Goal: Task Accomplishment & Management: Manage account settings

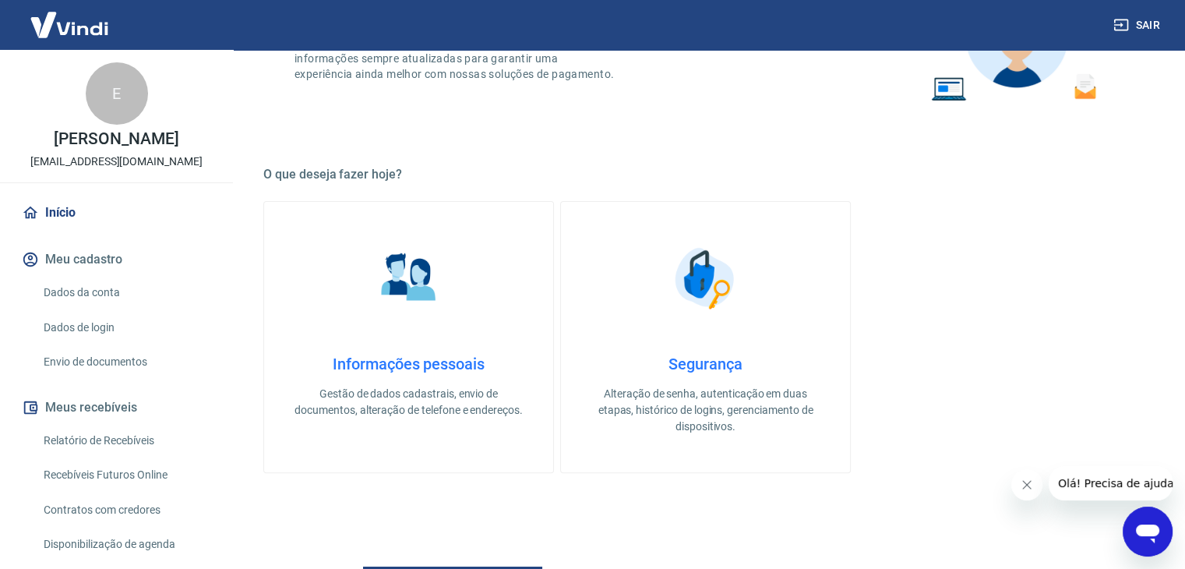
scroll to position [468, 0]
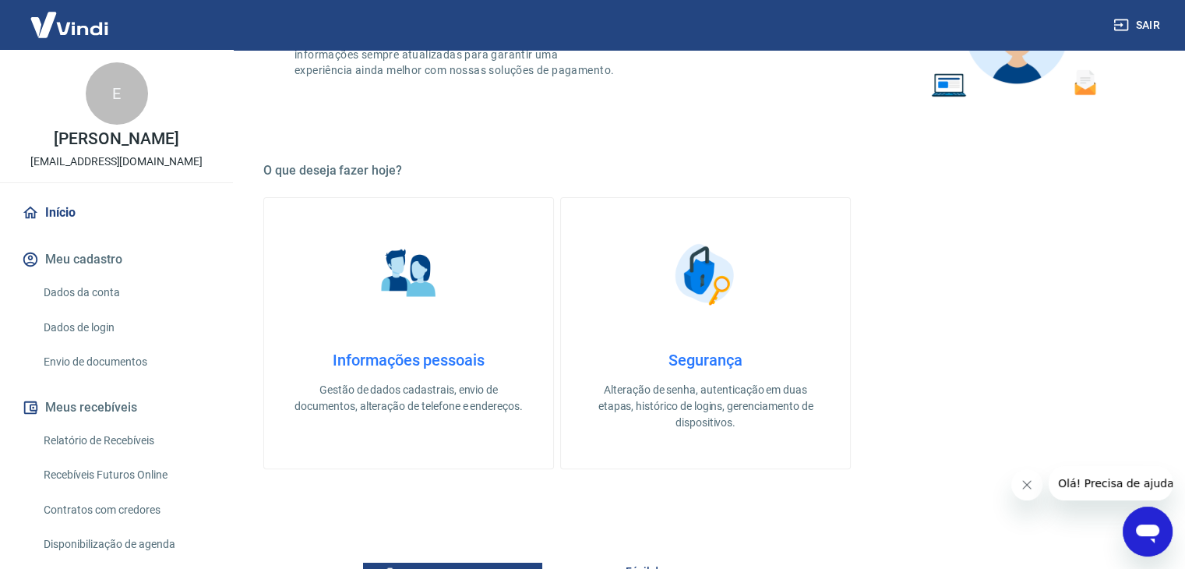
click at [154, 446] on link "Relatório de Recebíveis" at bounding box center [125, 441] width 177 height 32
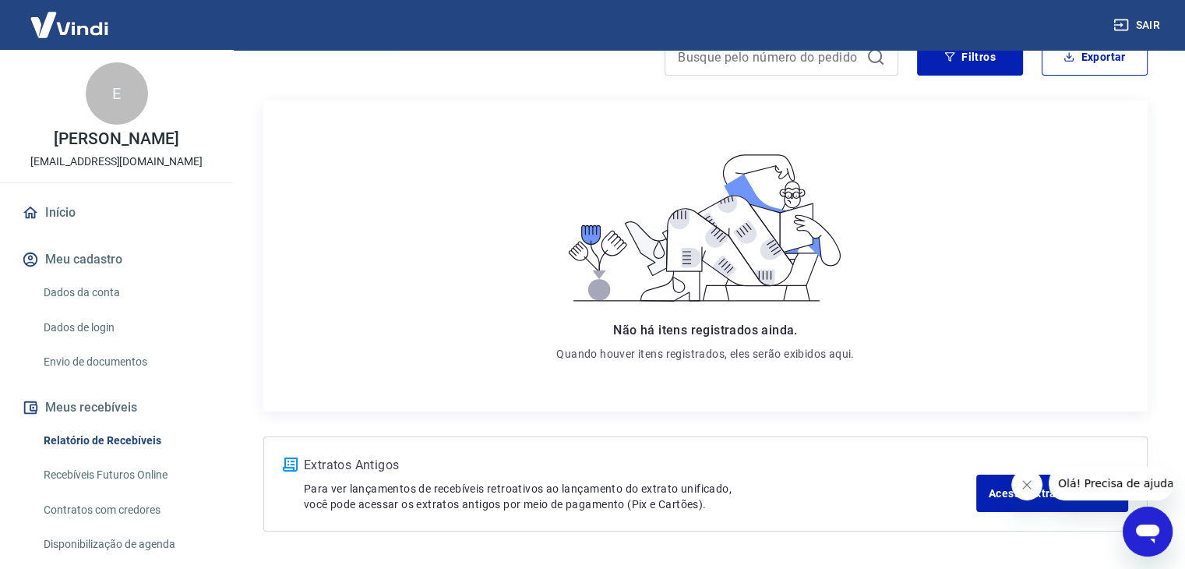
scroll to position [205, 0]
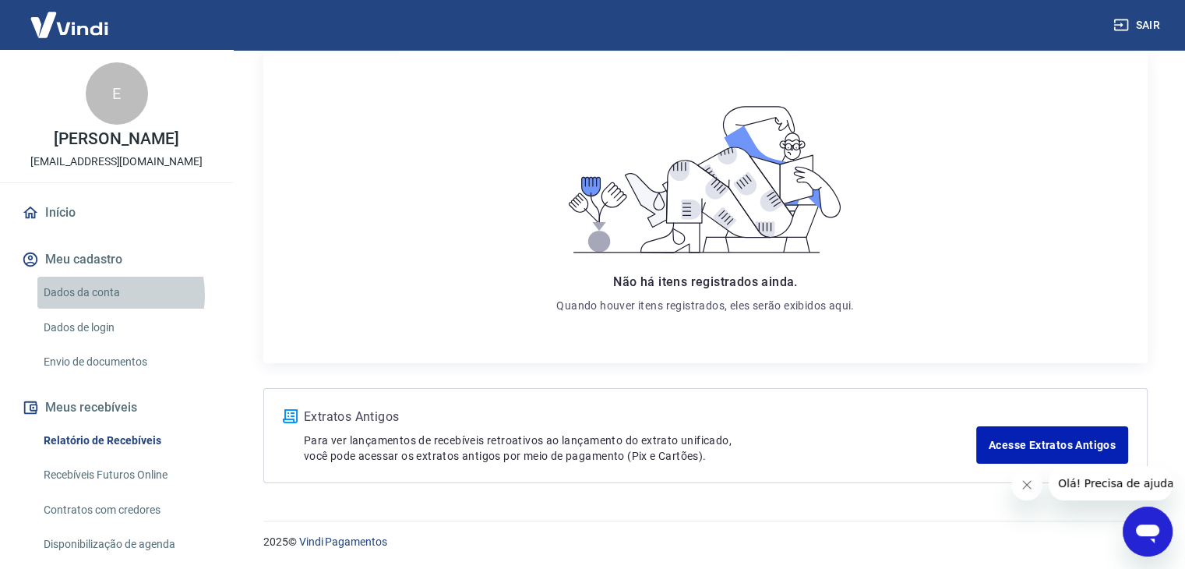
click at [103, 295] on link "Dados da conta" at bounding box center [125, 293] width 177 height 32
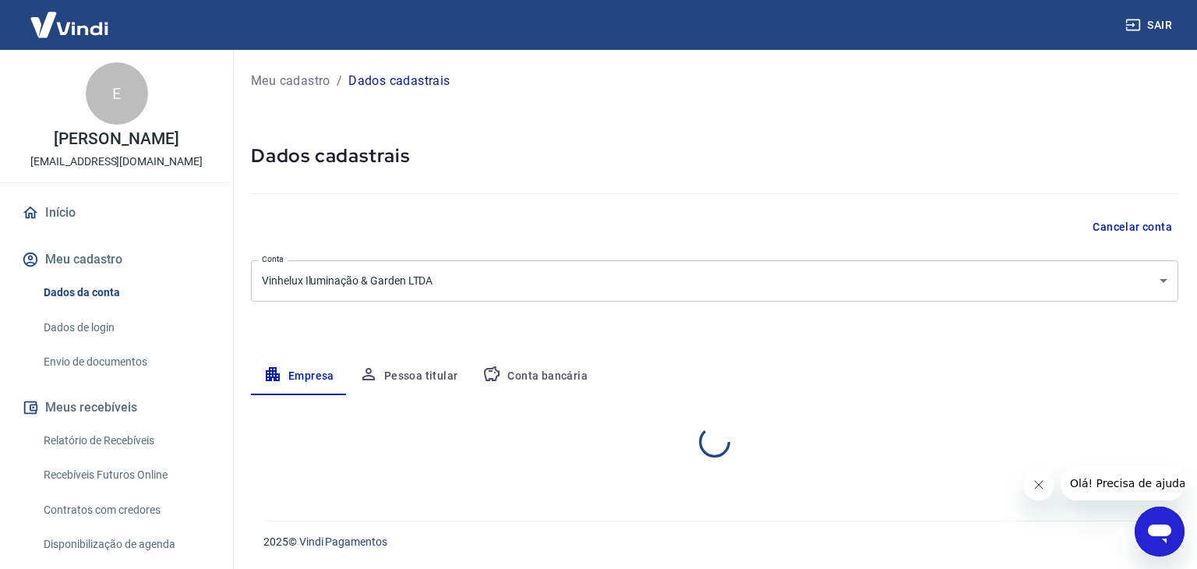
select select "SP"
select select "business"
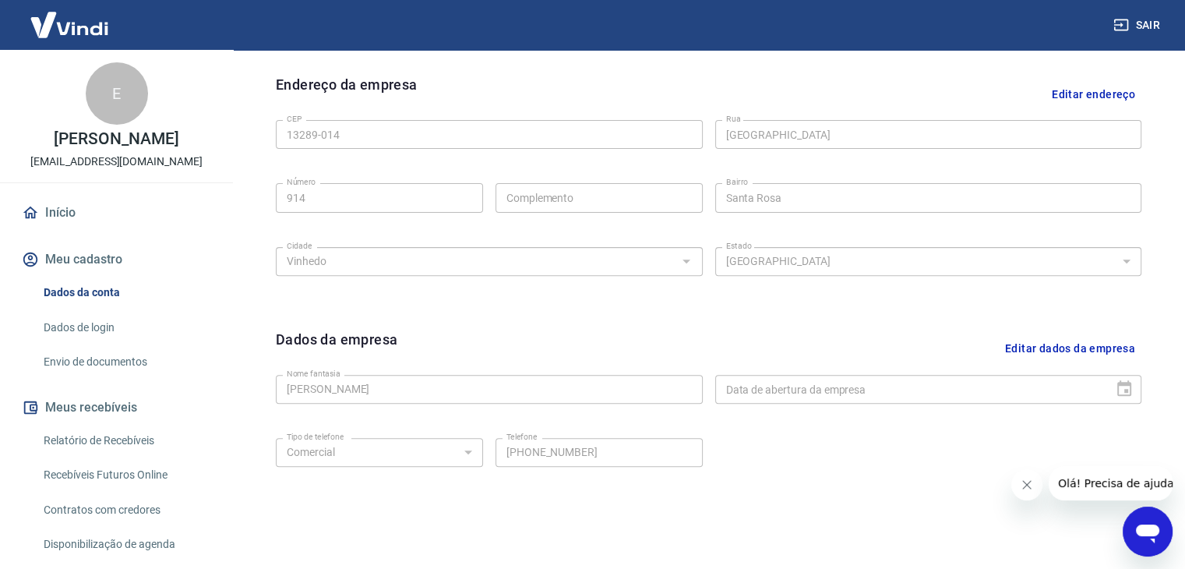
scroll to position [243, 0]
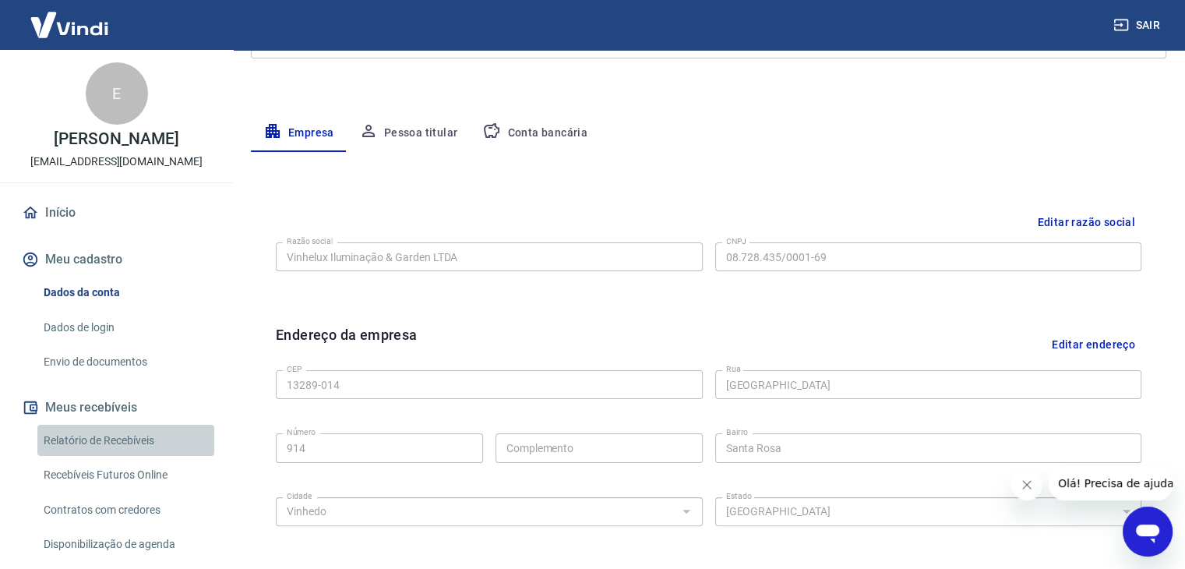
click at [148, 426] on link "Relatório de Recebíveis" at bounding box center [125, 441] width 177 height 32
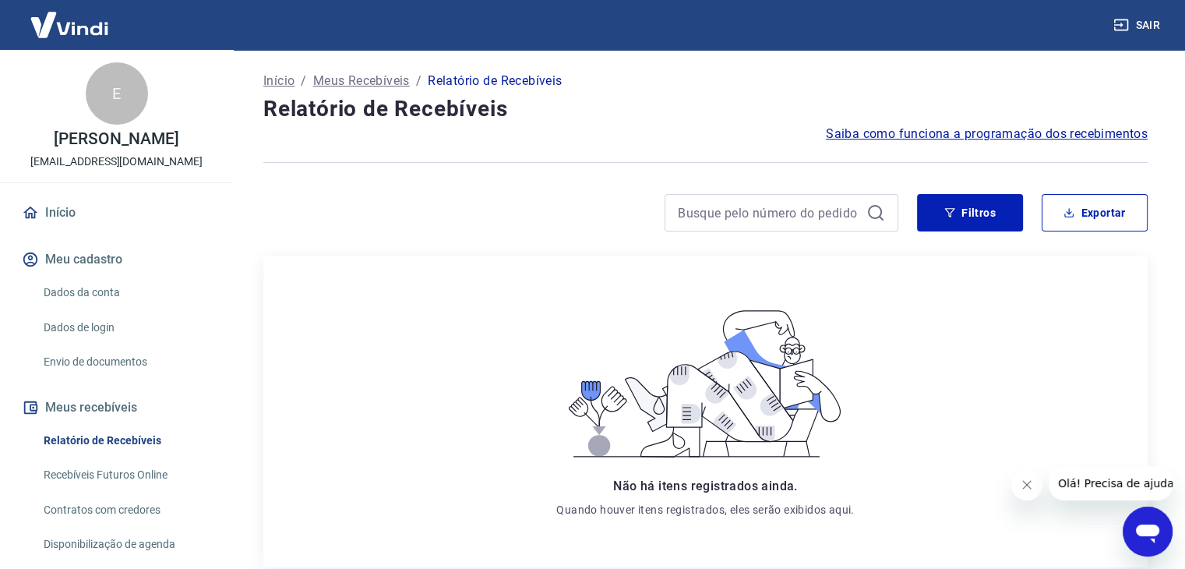
click at [157, 471] on link "Recebíveis Futuros Online" at bounding box center [125, 475] width 177 height 32
